Goal: Information Seeking & Learning: Learn about a topic

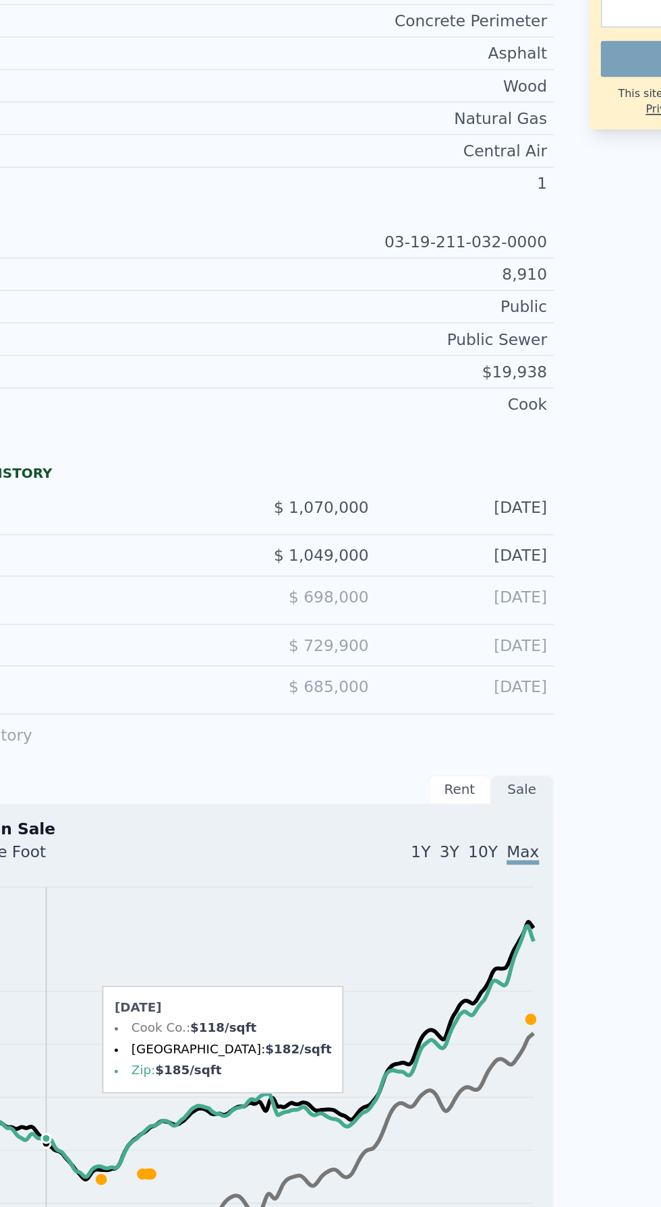
scroll to position [4, 0]
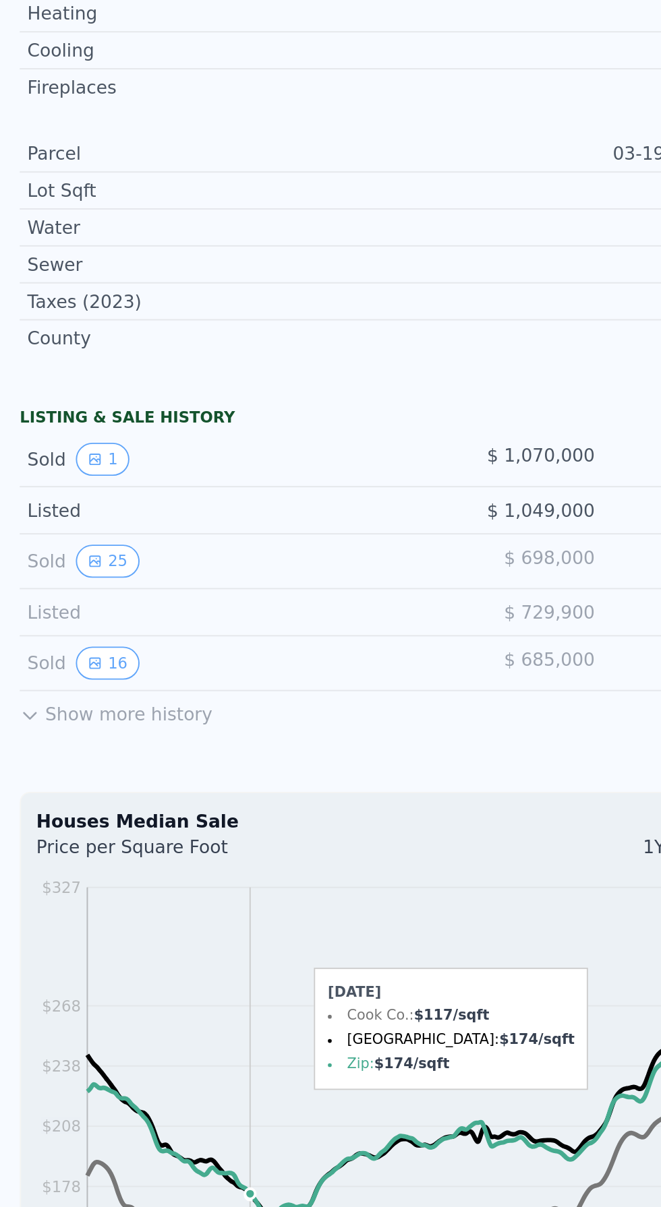
click at [47, 702] on icon "View historical data" at bounding box center [51, 704] width 8 height 8
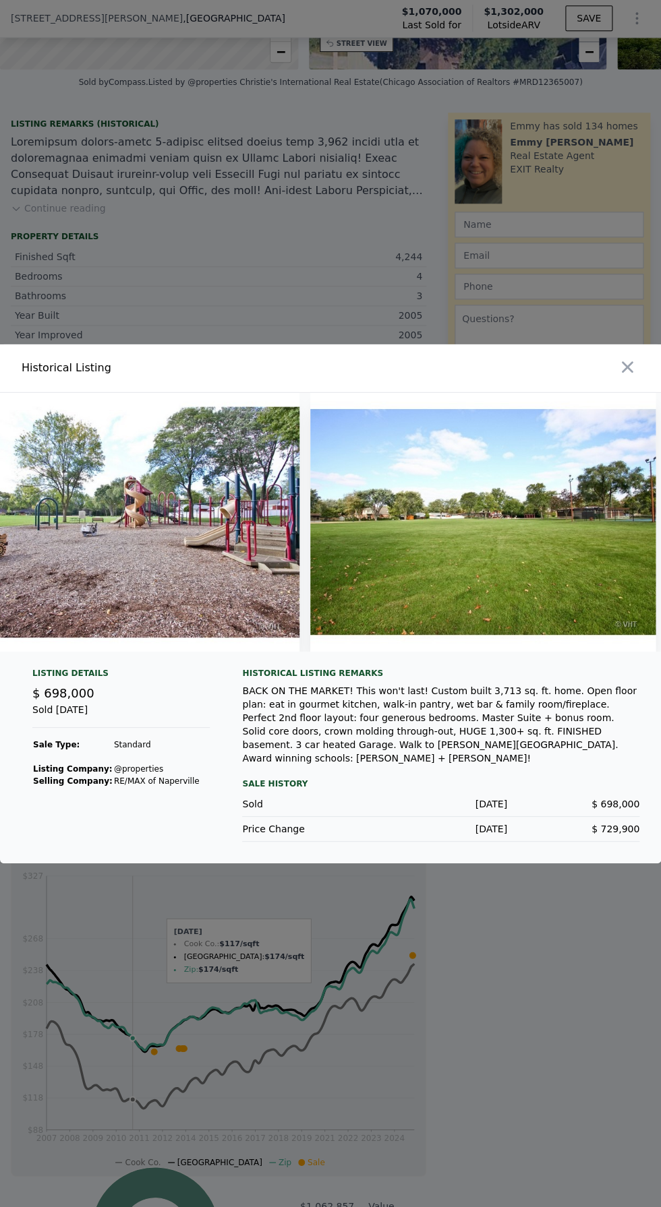
scroll to position [0, 8258]
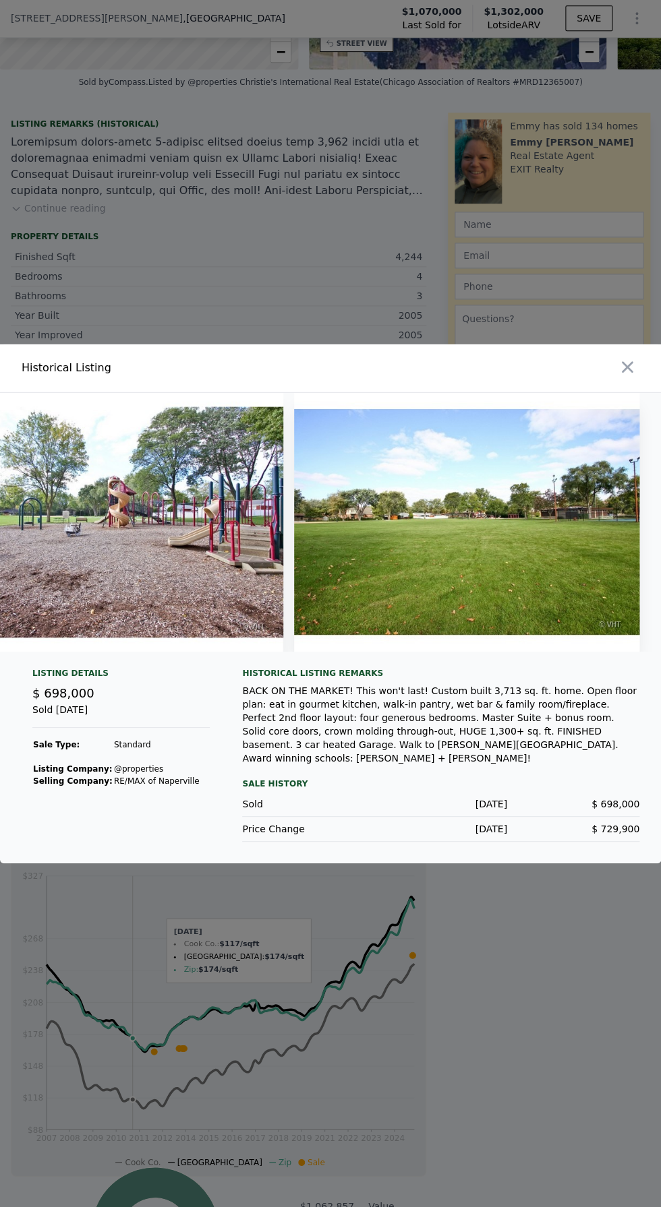
click at [632, 358] on icon "button" at bounding box center [626, 367] width 19 height 19
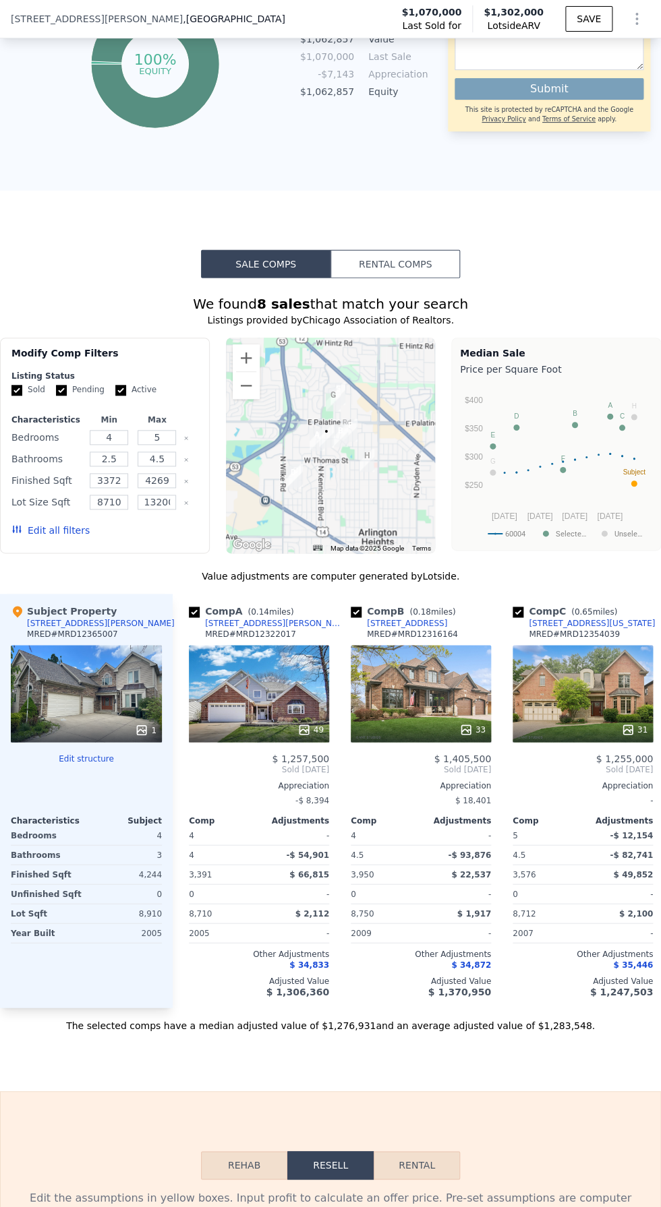
scroll to position [1441, 0]
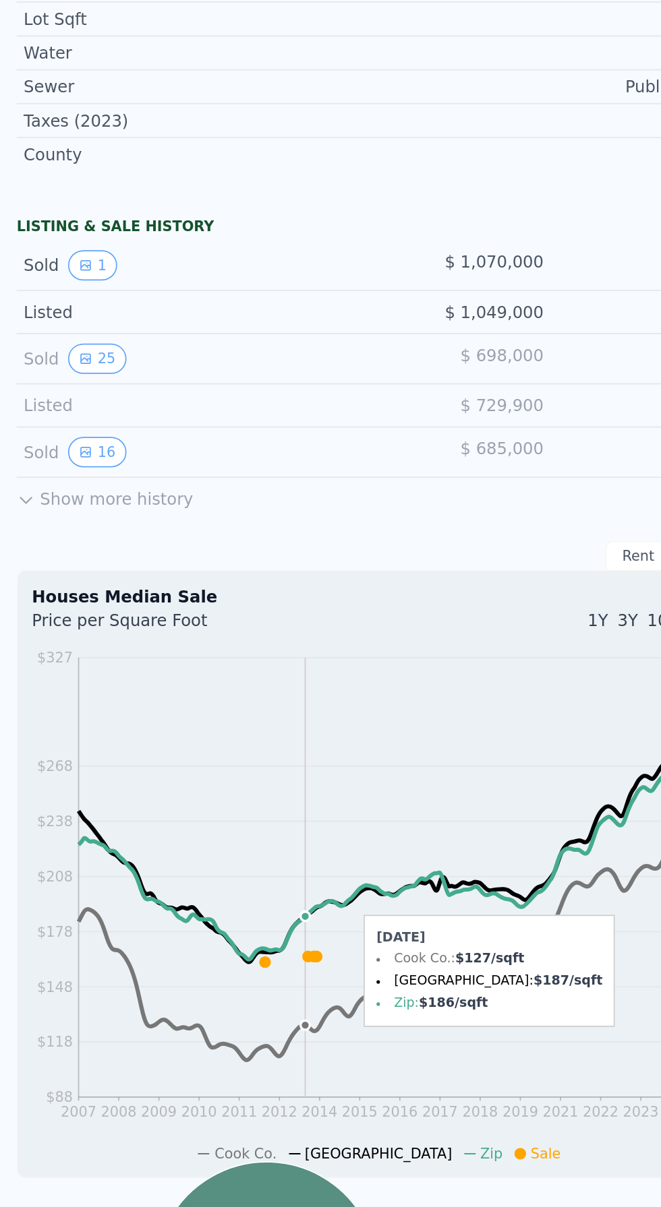
scroll to position [452, 0]
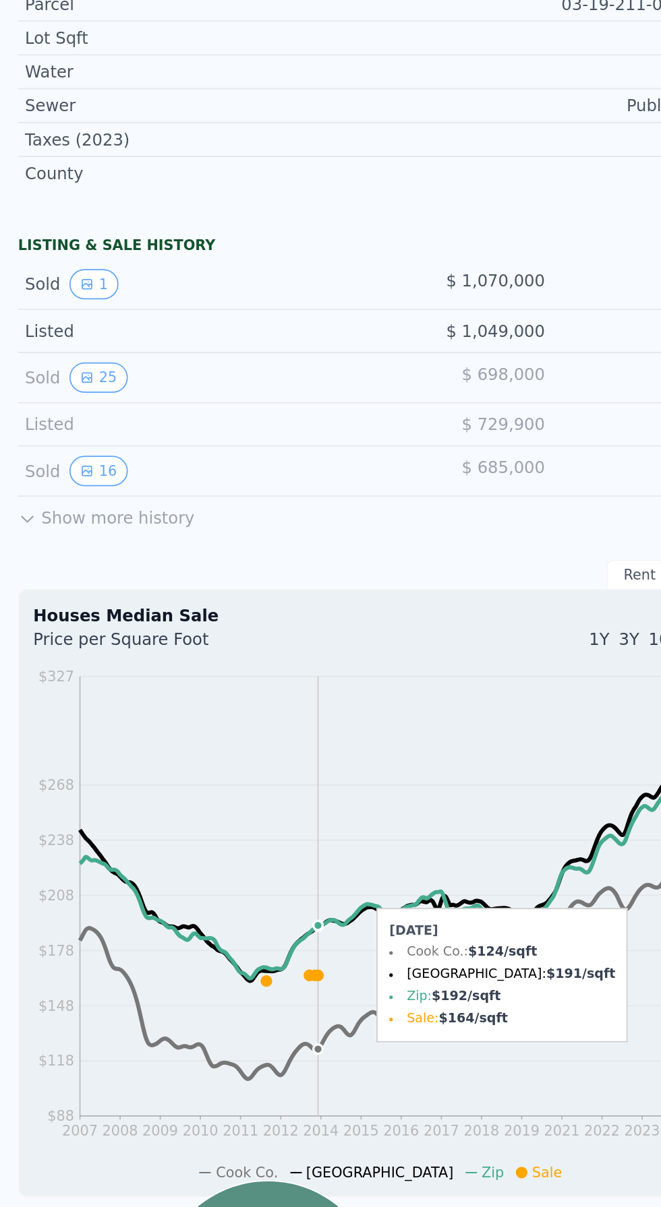
click at [49, 461] on icon "View historical data" at bounding box center [50, 462] width 5 height 5
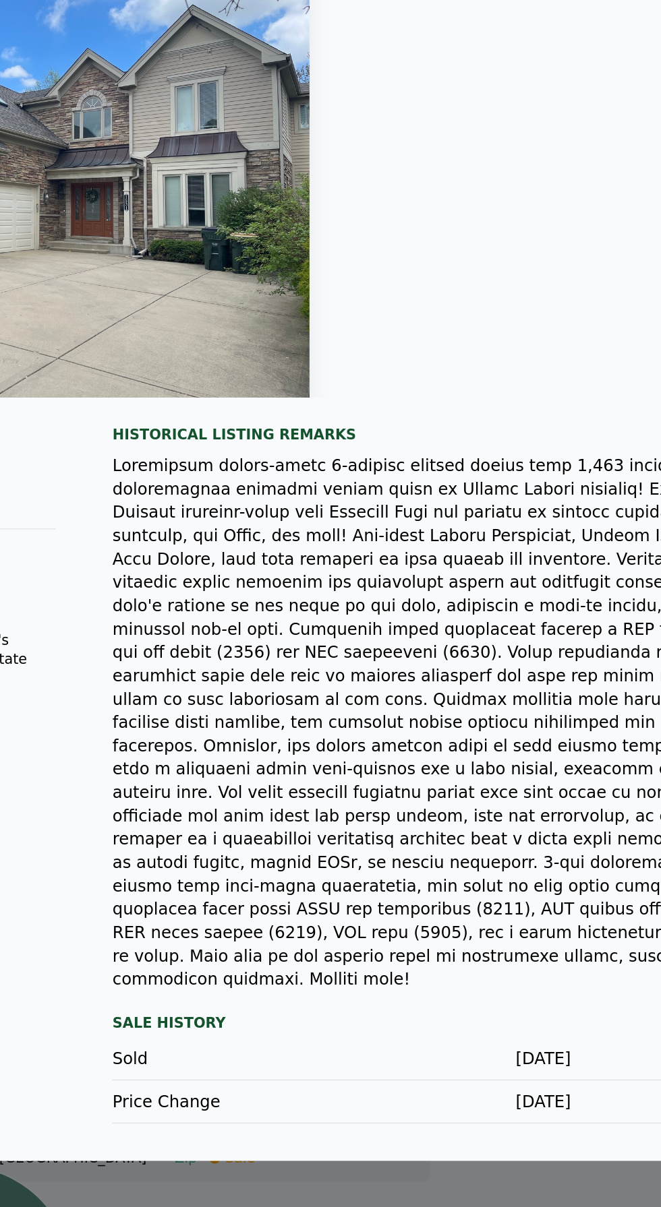
scroll to position [0, 0]
